Goal: Find specific page/section: Find specific page/section

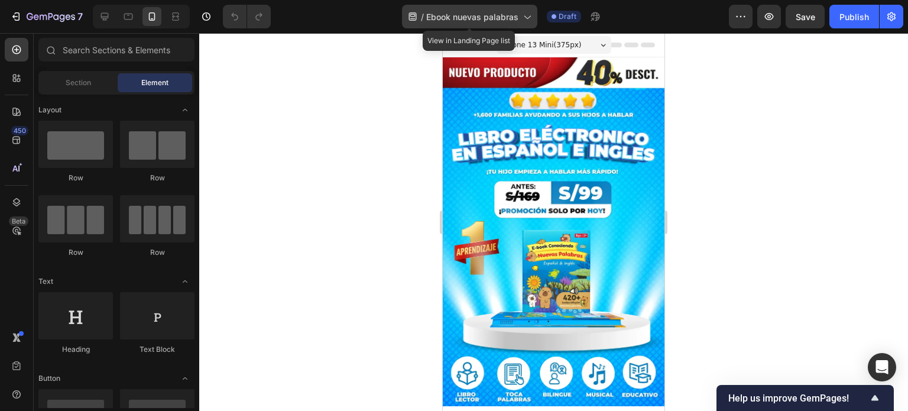
click at [425, 16] on div "/ Ebook nuevas palabras" at bounding box center [469, 17] width 135 height 24
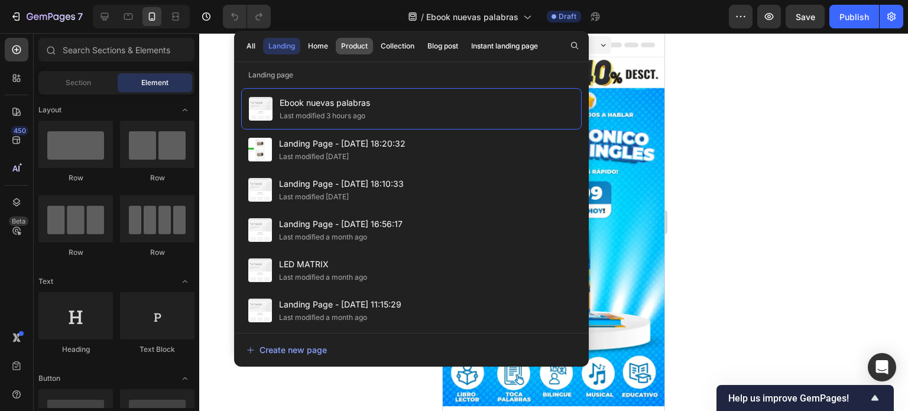
click at [349, 47] on div "Product" at bounding box center [354, 46] width 27 height 11
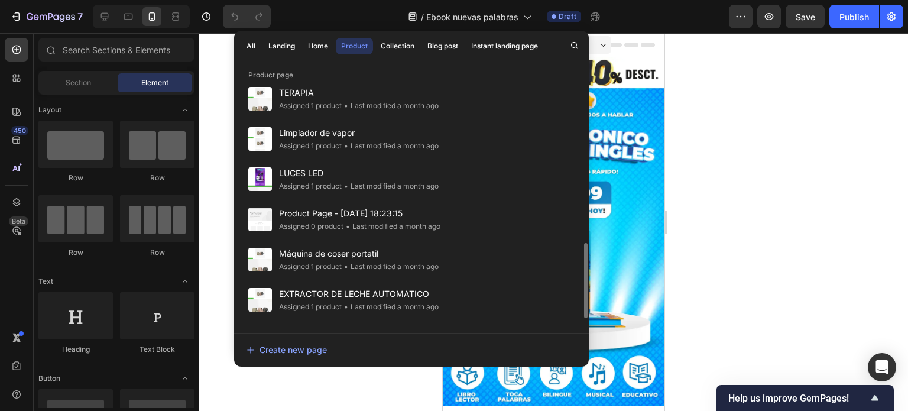
scroll to position [564, 0]
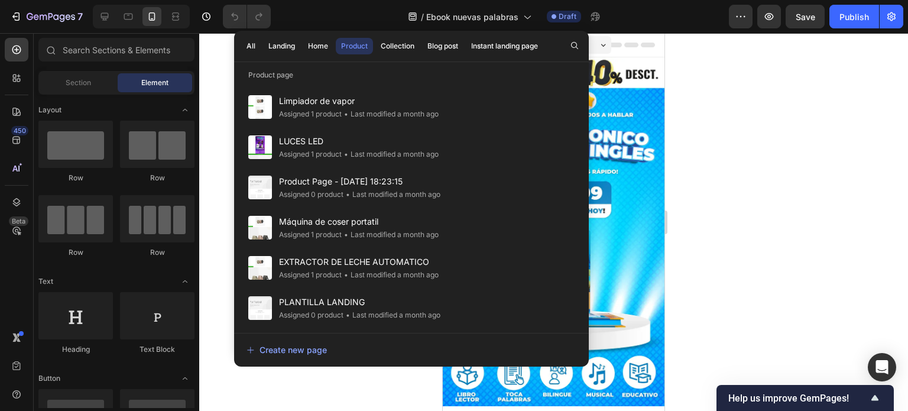
click at [739, 163] on div at bounding box center [553, 222] width 709 height 378
